Goal: Navigation & Orientation: Find specific page/section

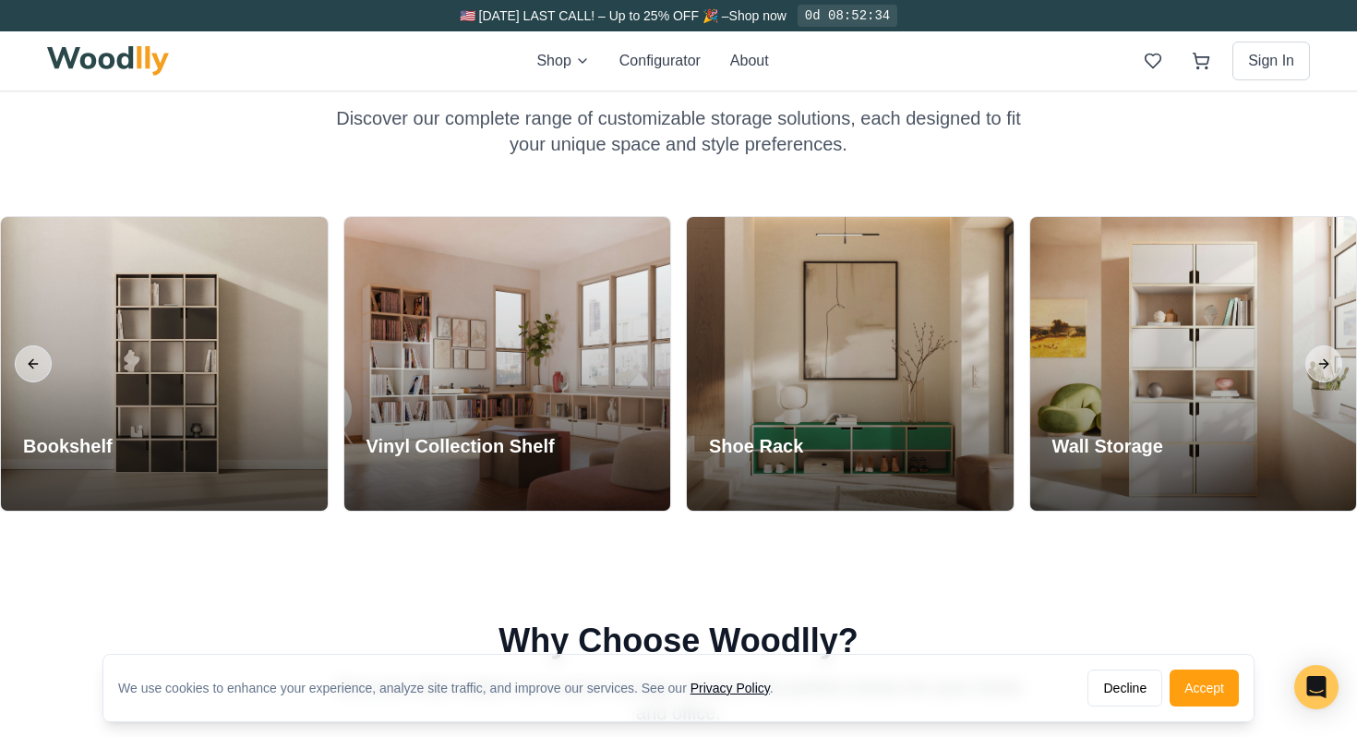
scroll to position [1532, 0]
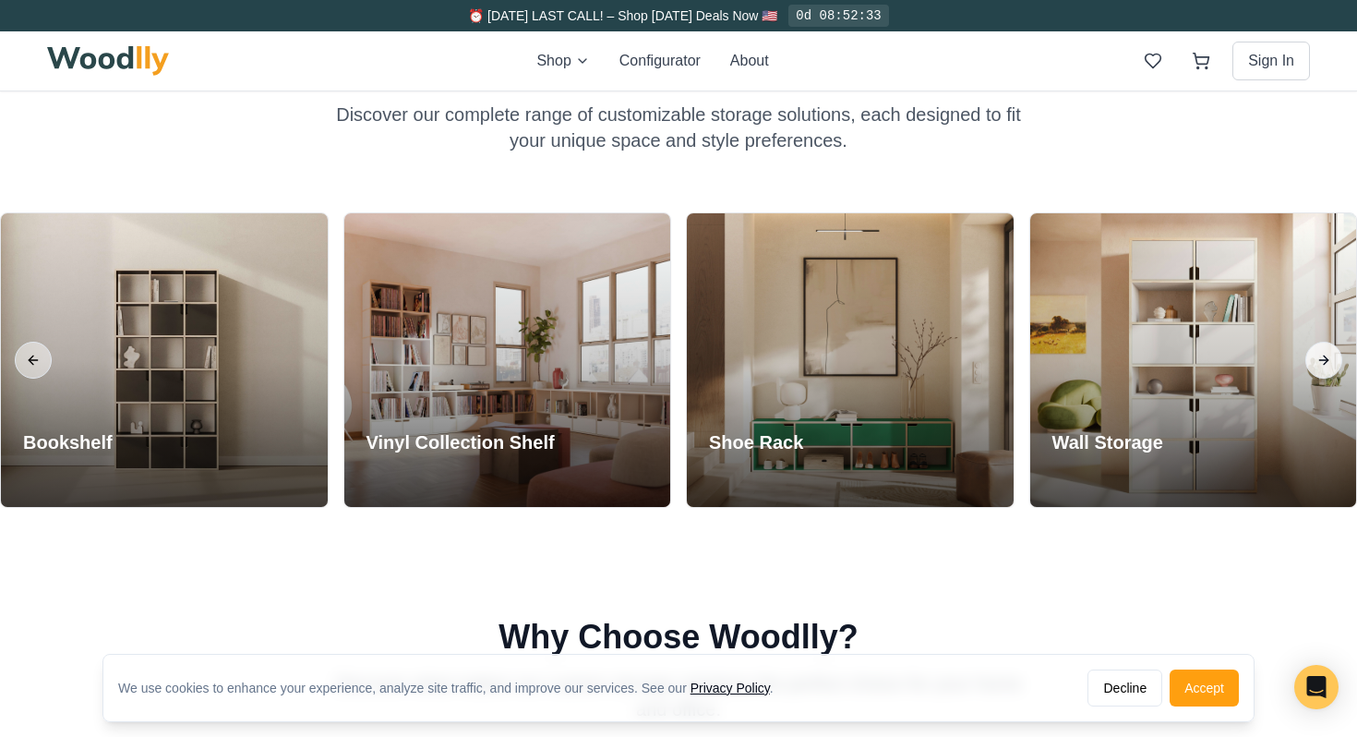
click at [1317, 357] on button "Next slide" at bounding box center [1324, 360] width 37 height 37
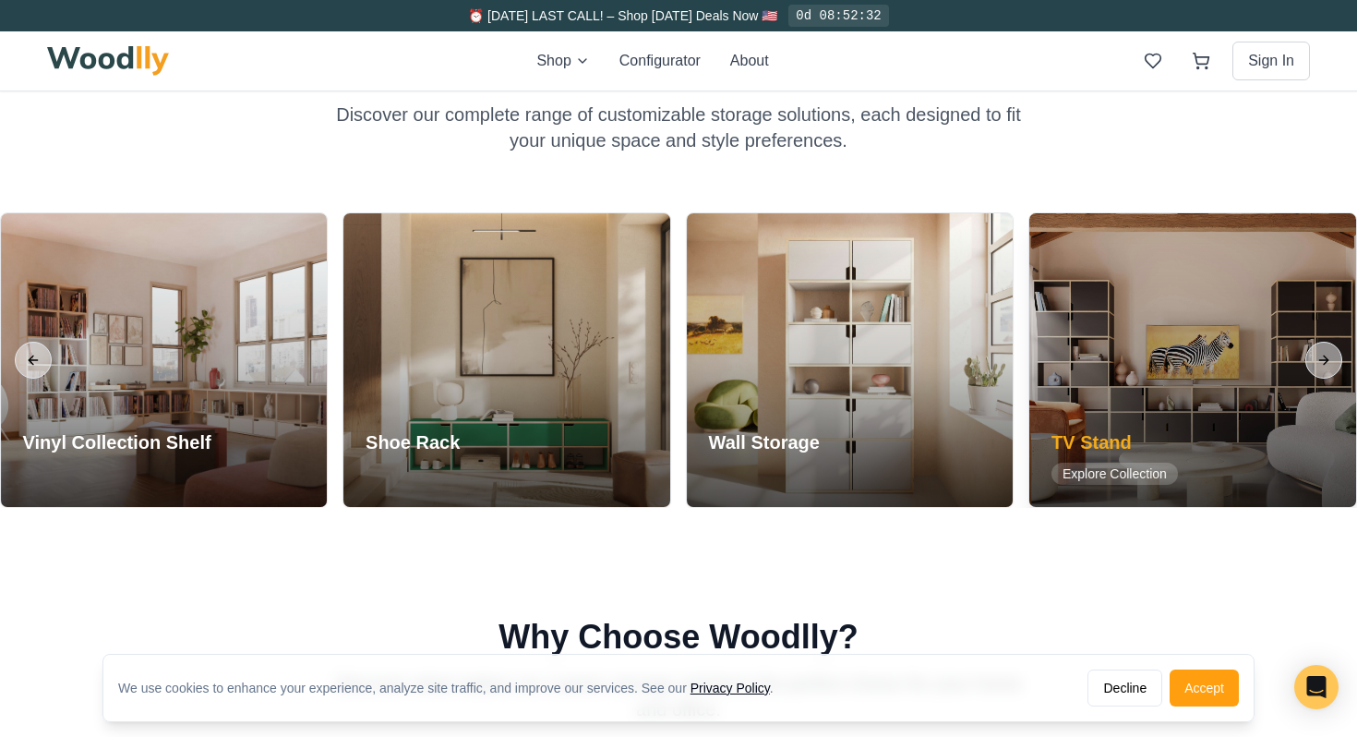
click at [1178, 387] on div at bounding box center [1193, 360] width 327 height 294
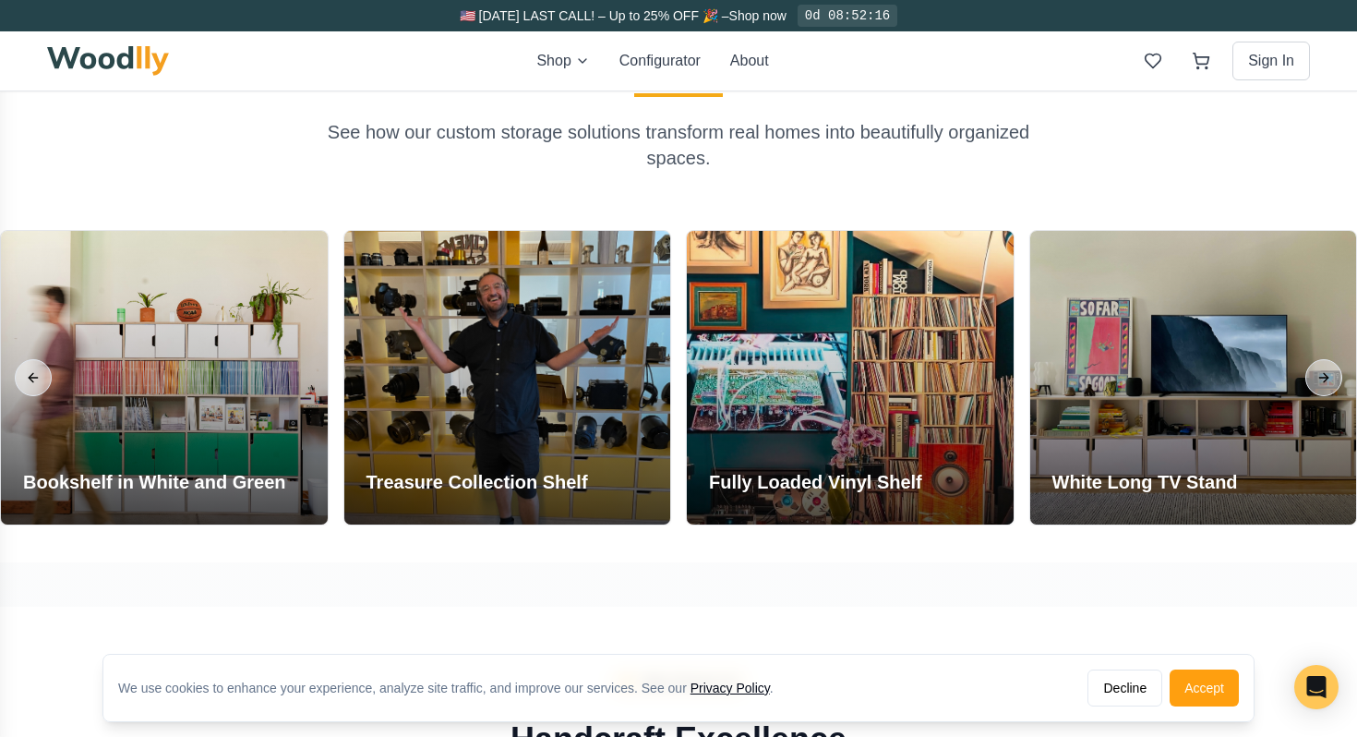
scroll to position [1473, 0]
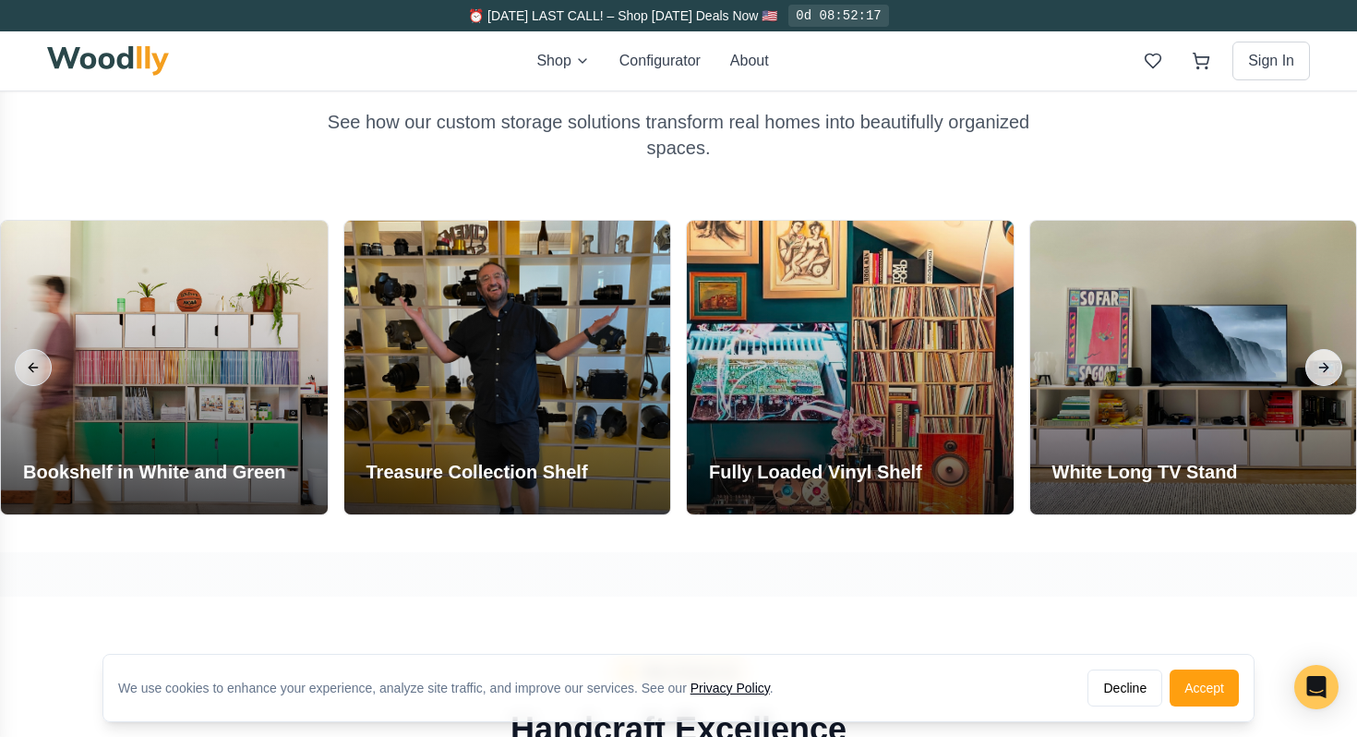
click at [1311, 374] on button "Next slide" at bounding box center [1324, 367] width 37 height 37
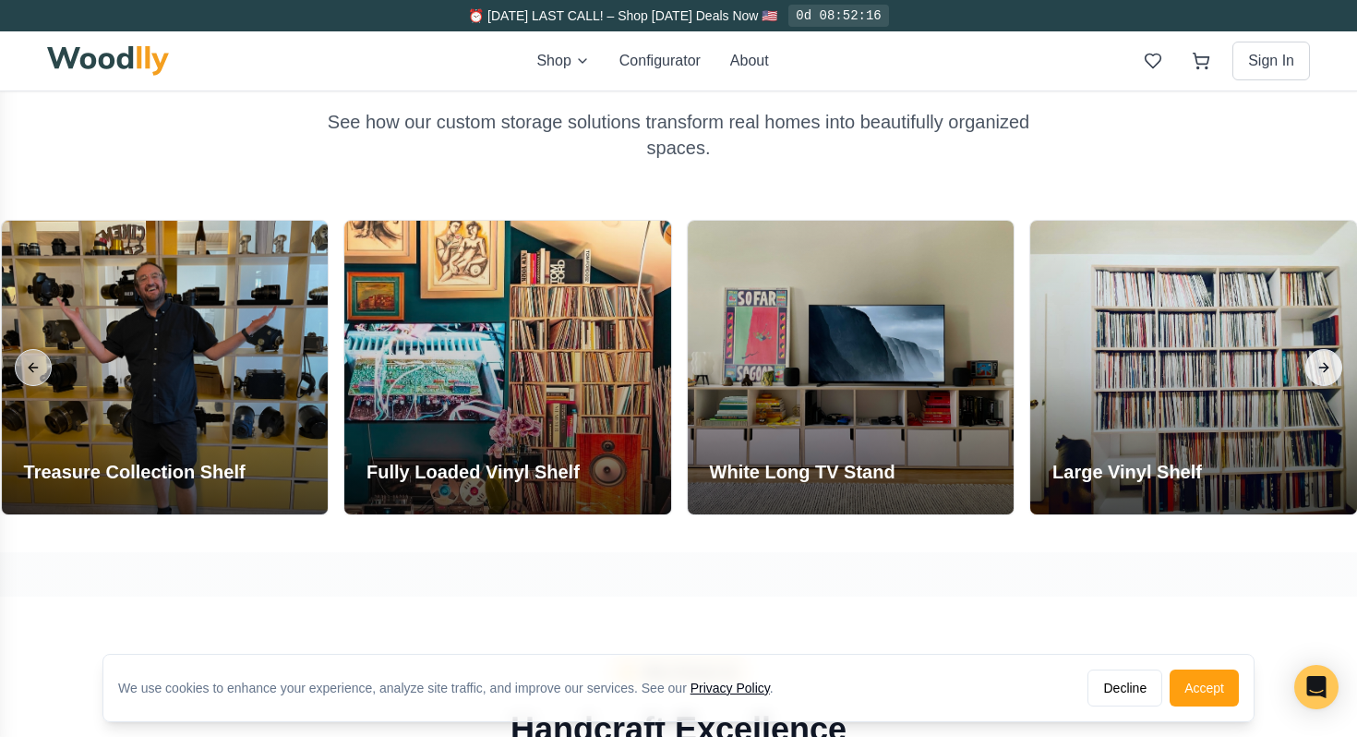
click at [1315, 373] on button "Next slide" at bounding box center [1324, 367] width 37 height 37
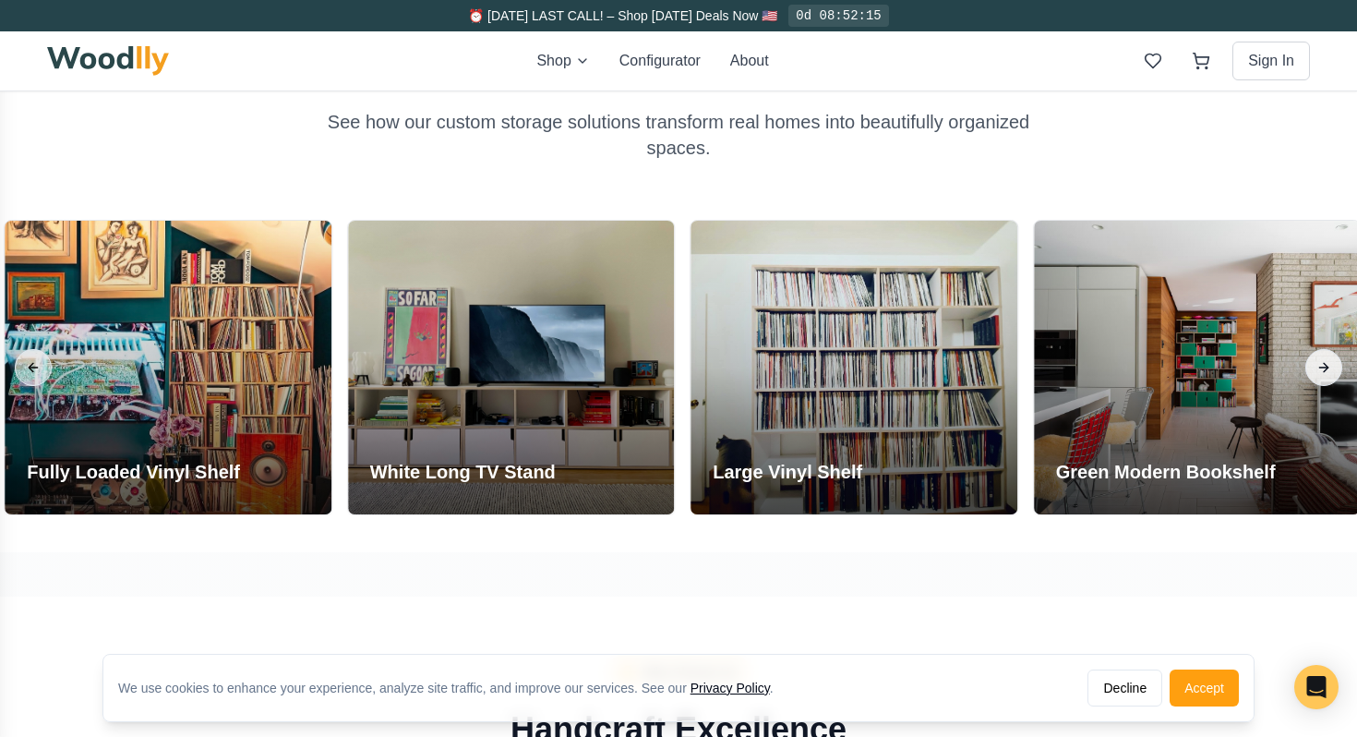
click at [1315, 373] on button "Next slide" at bounding box center [1324, 367] width 37 height 37
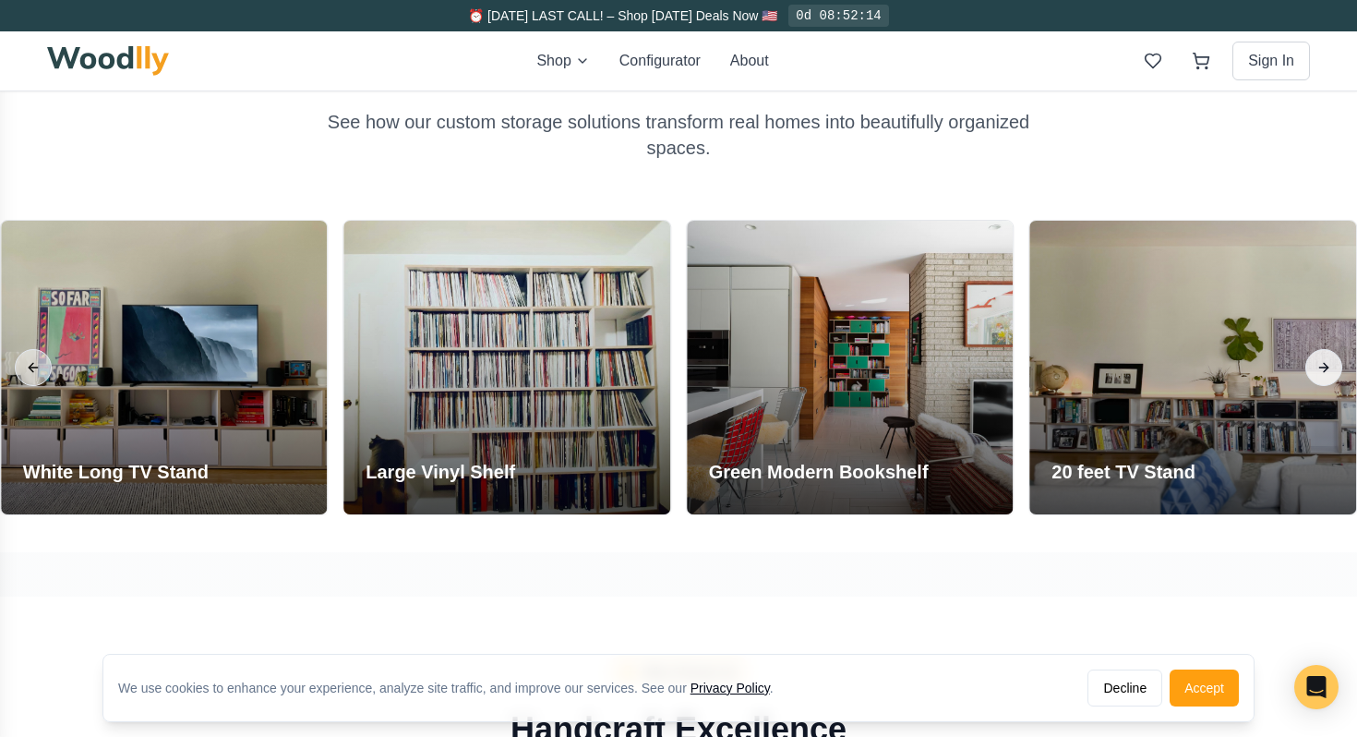
click at [1315, 373] on button "Next slide" at bounding box center [1324, 367] width 37 height 37
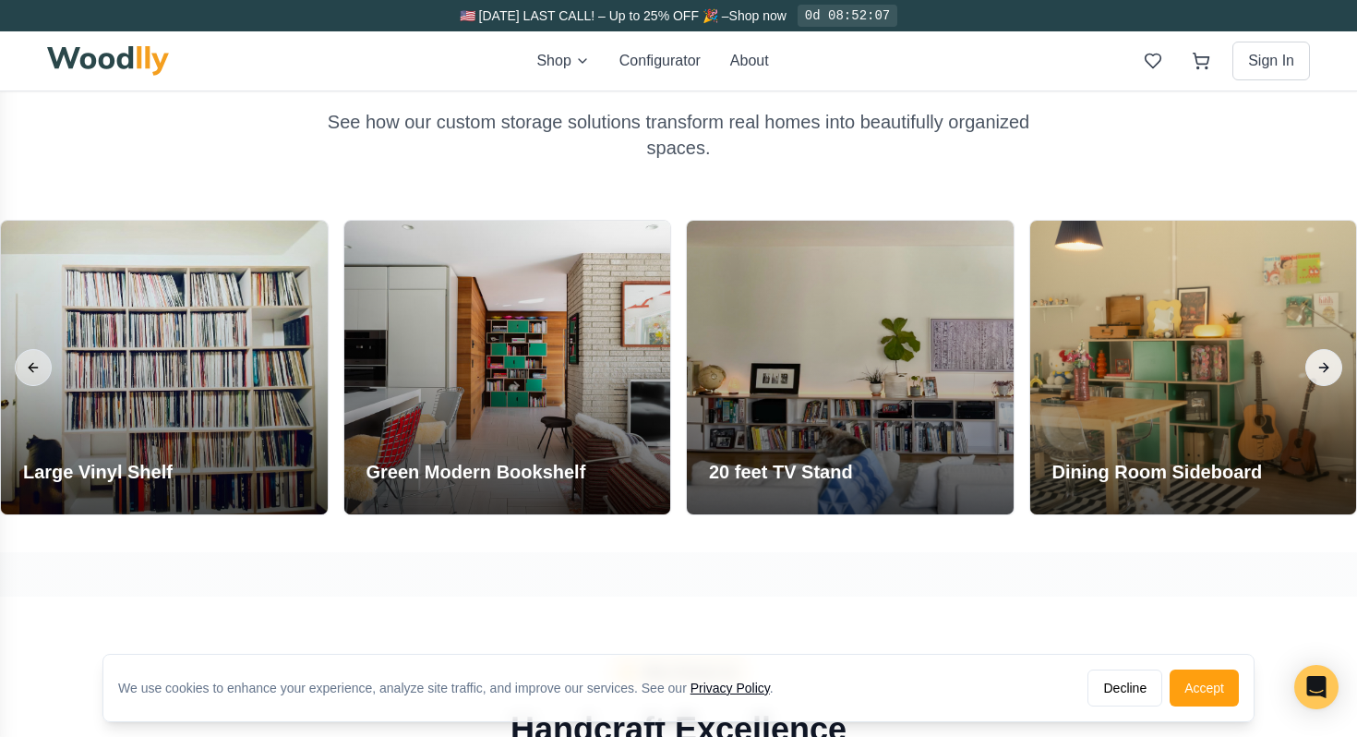
click at [1315, 373] on button "Next slide" at bounding box center [1324, 367] width 37 height 37
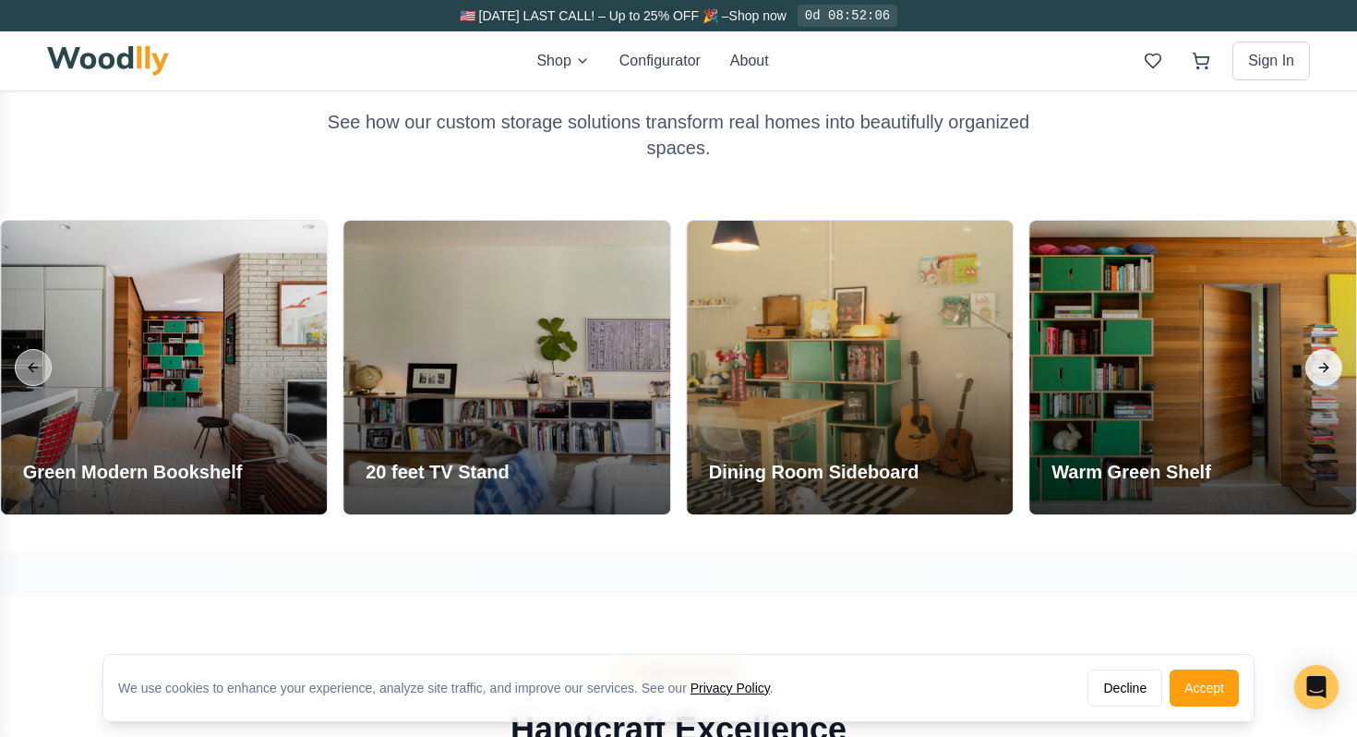
click at [1315, 373] on button "Next slide" at bounding box center [1324, 367] width 37 height 37
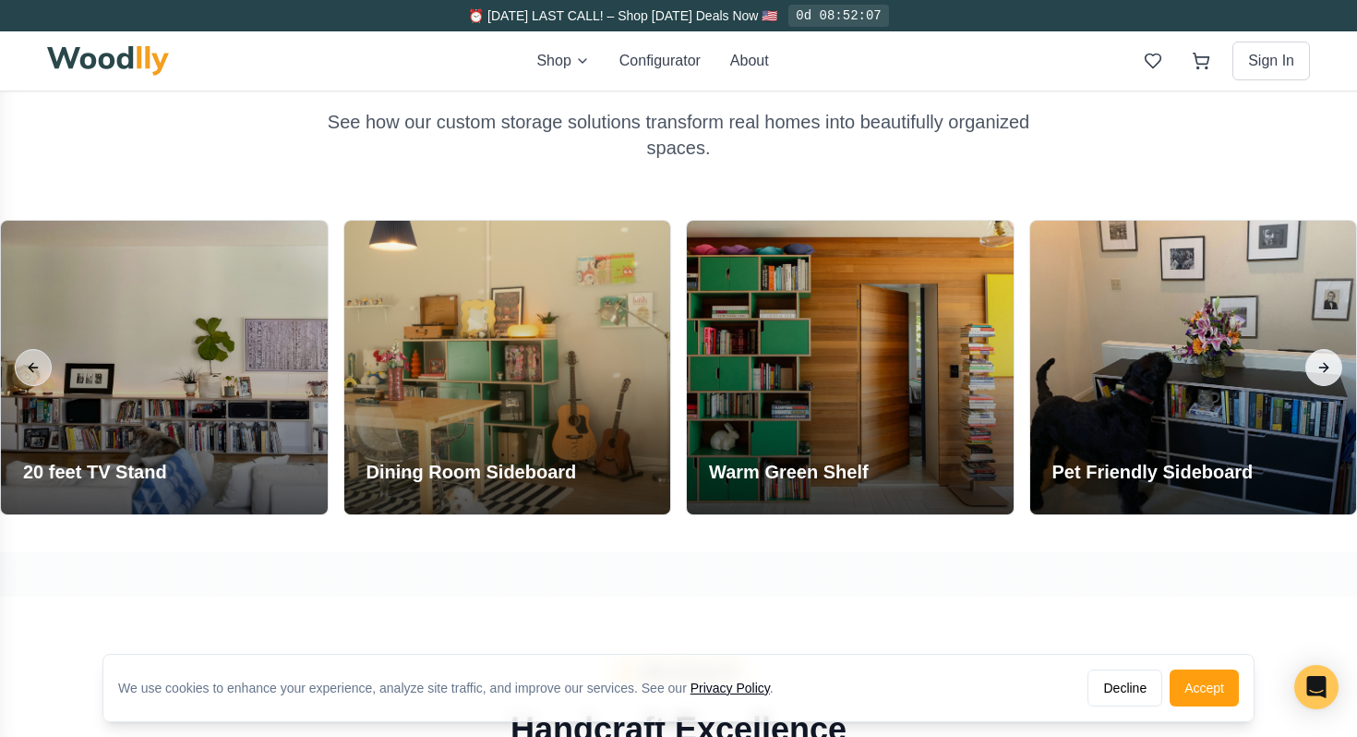
click at [1315, 373] on button "Next slide" at bounding box center [1324, 367] width 37 height 37
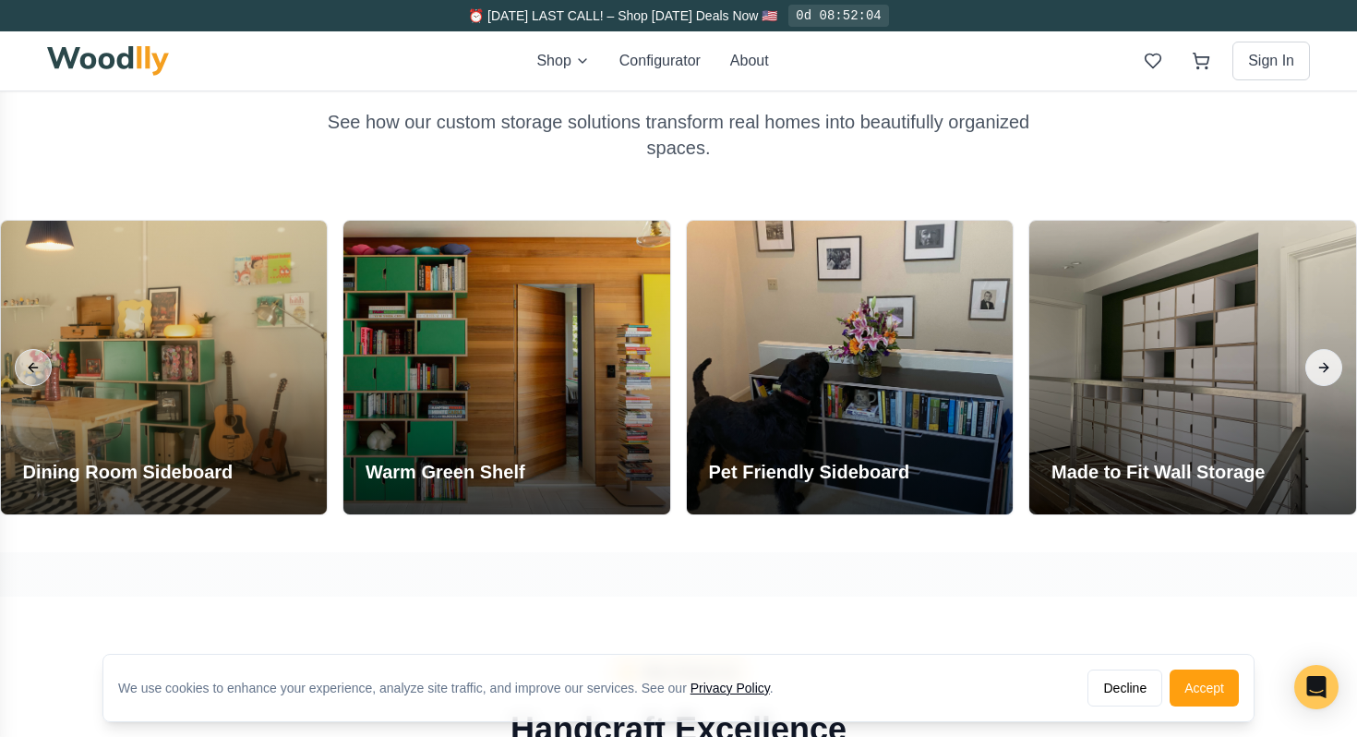
click at [1315, 373] on button "Next slide" at bounding box center [1324, 367] width 37 height 37
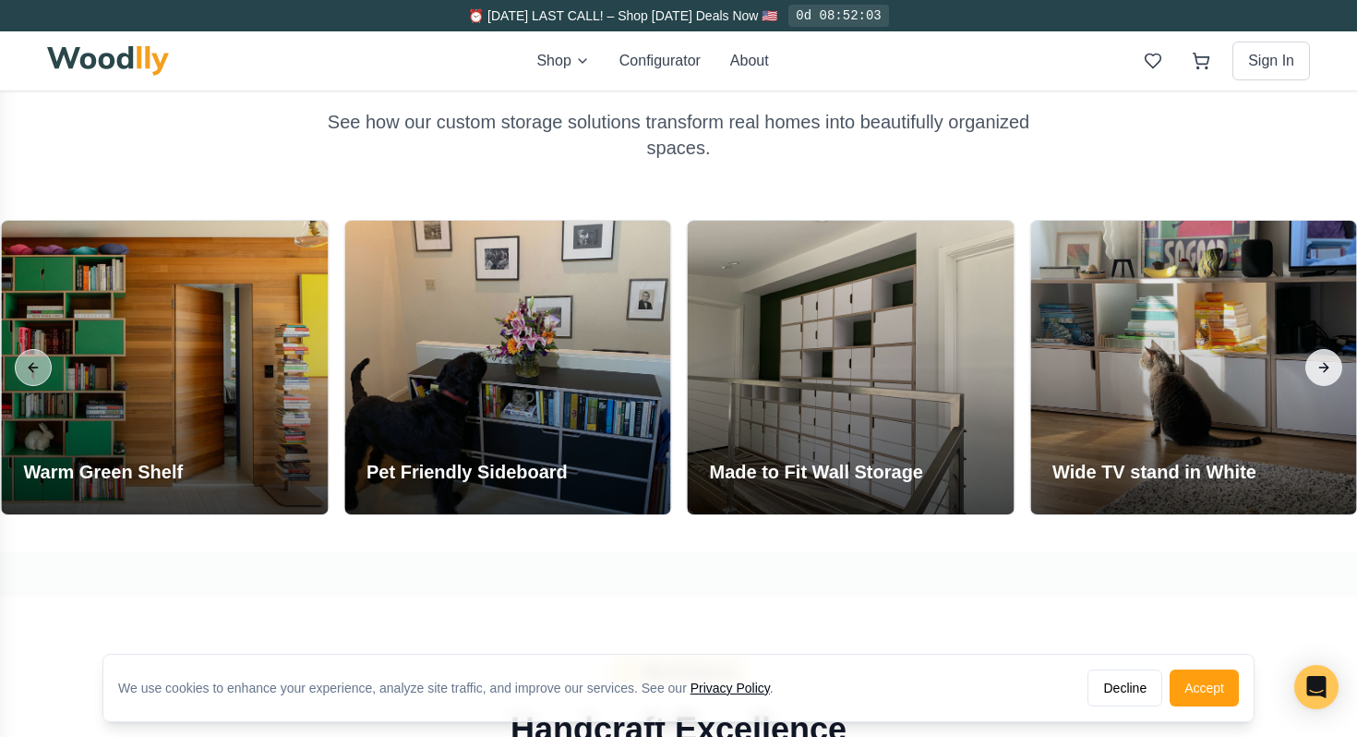
click at [1315, 373] on button "Next slide" at bounding box center [1324, 367] width 37 height 37
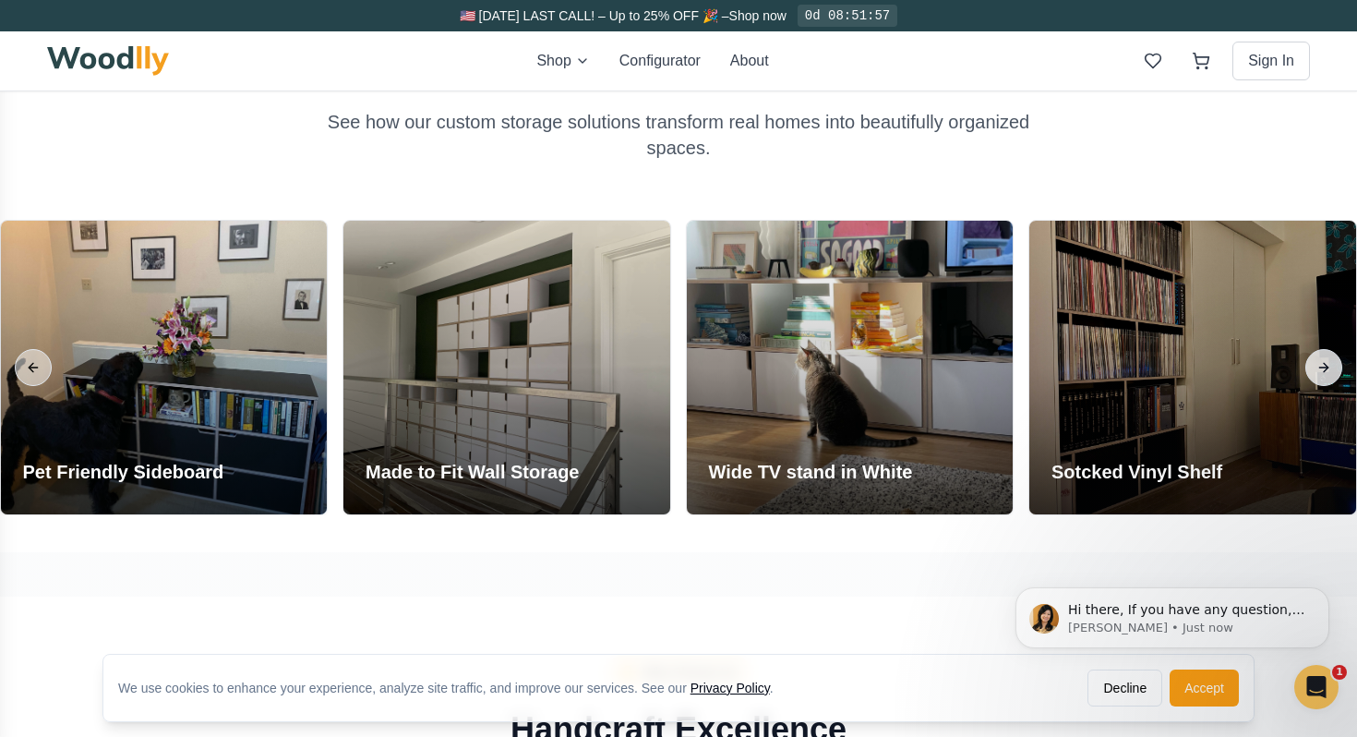
scroll to position [0, 0]
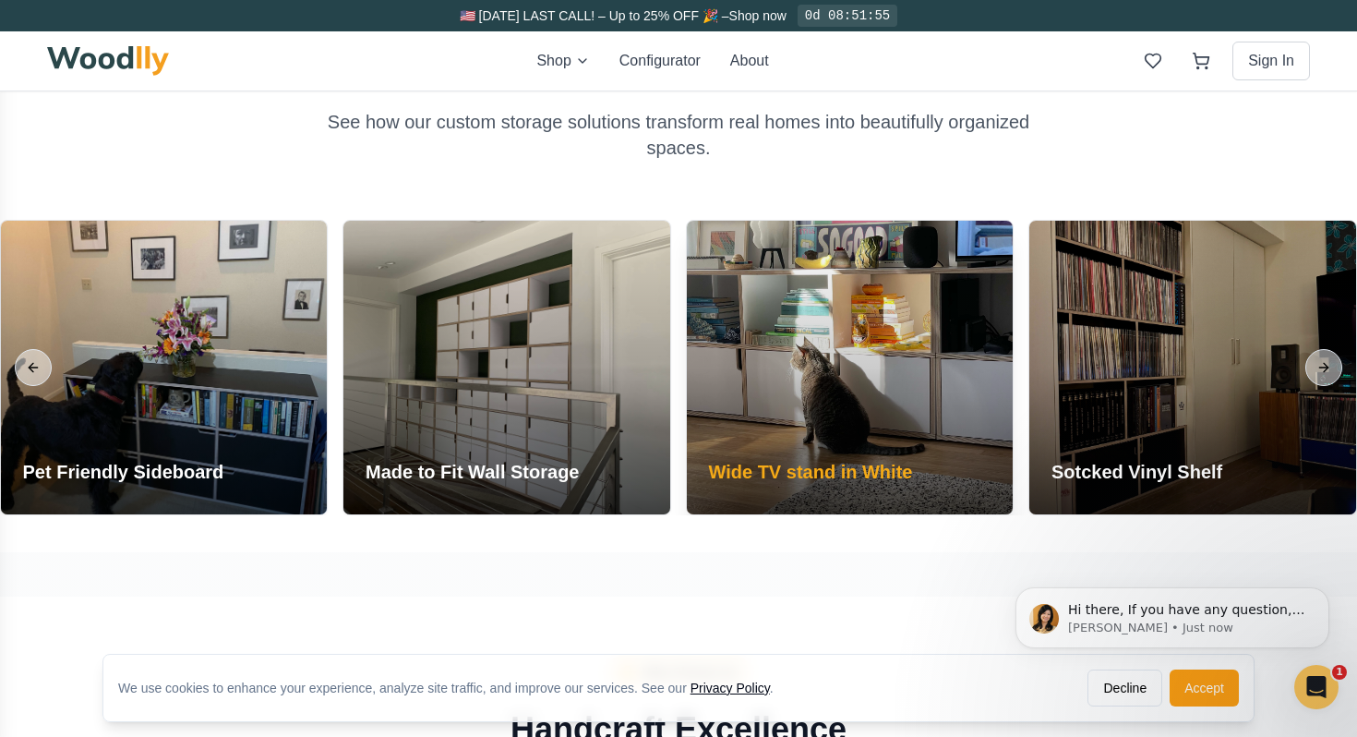
click at [898, 380] on div at bounding box center [850, 368] width 327 height 294
click at [866, 475] on h3 "Wide TV stand in White" at bounding box center [811, 472] width 204 height 26
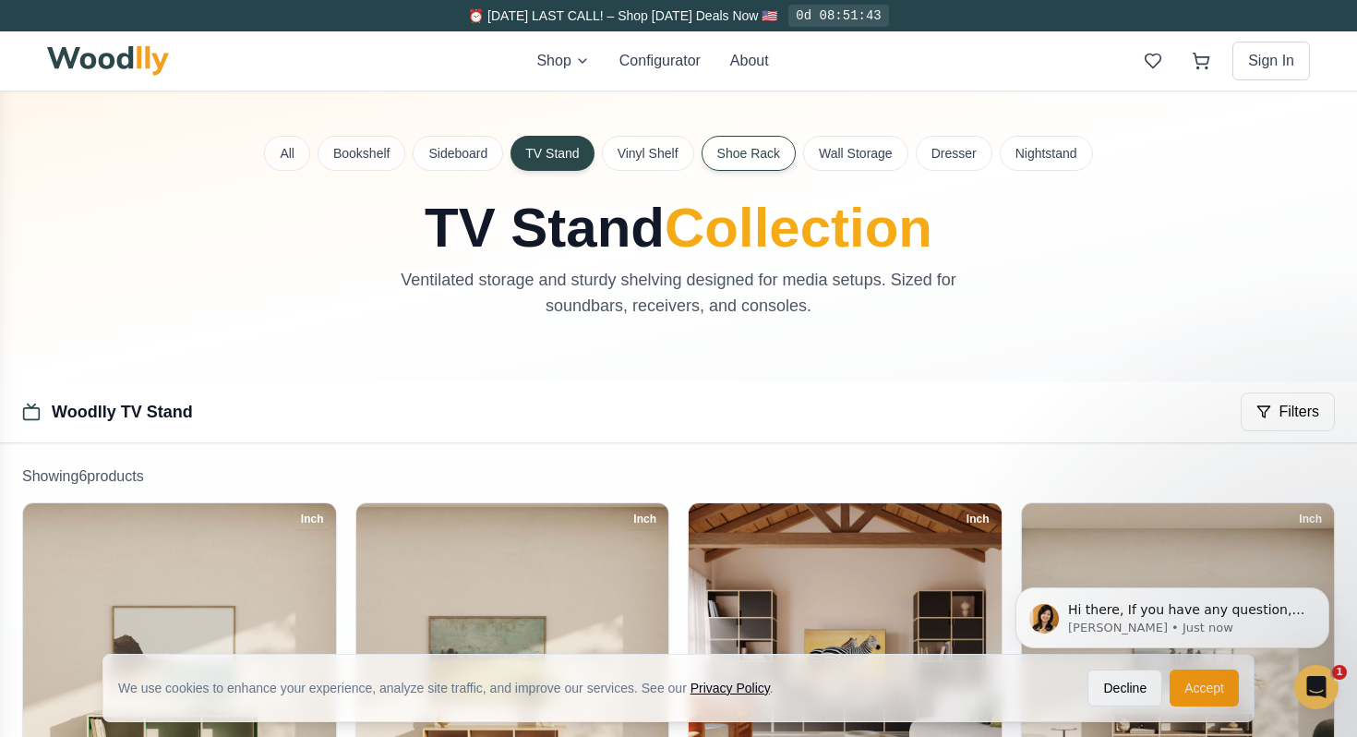
click at [719, 145] on button "Shoe Rack" at bounding box center [749, 153] width 94 height 35
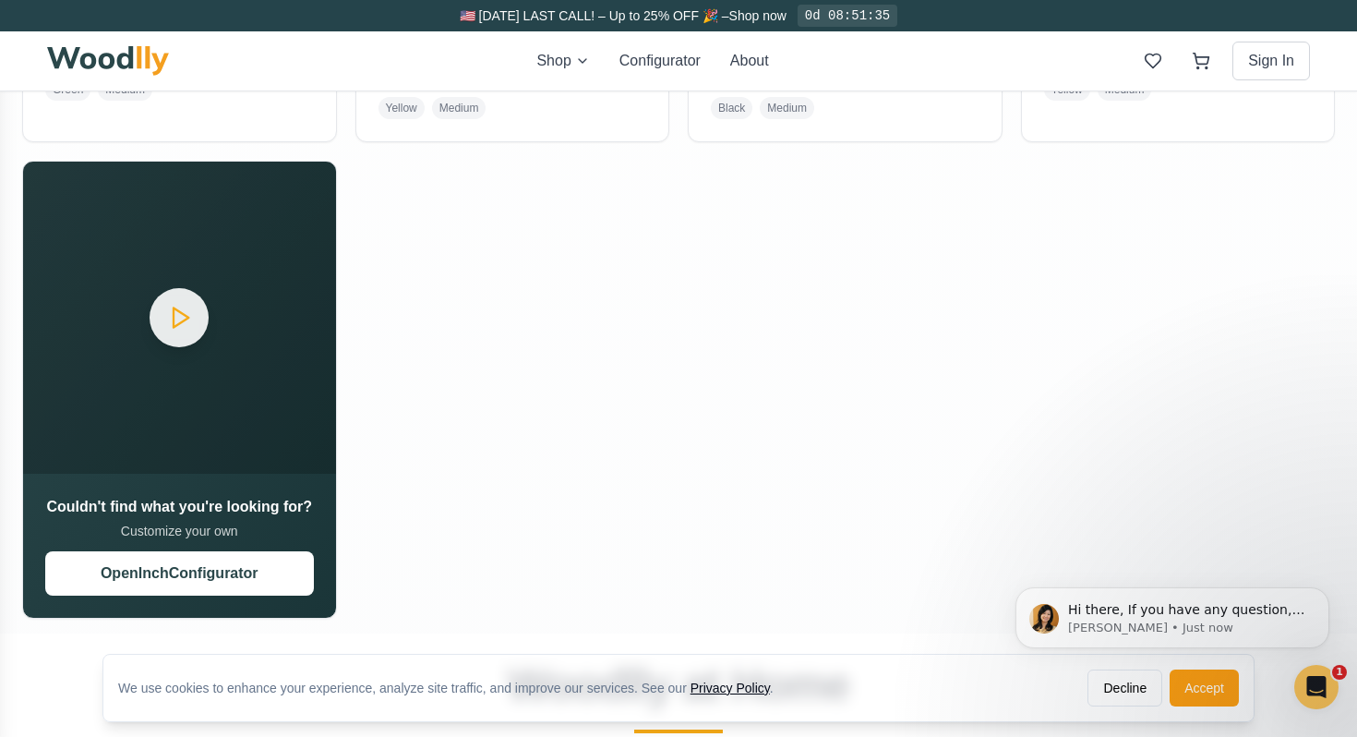
scroll to position [824, 0]
